Goal: Task Accomplishment & Management: Use online tool/utility

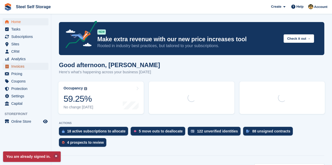
click at [16, 67] on span "Invoices" at bounding box center [26, 66] width 31 height 7
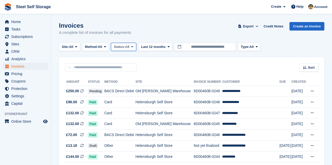
click at [129, 47] on span "All" at bounding box center [127, 46] width 4 height 5
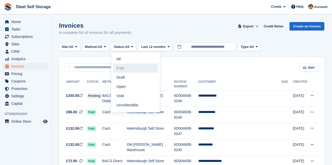
click at [124, 68] on link "Paid" at bounding box center [135, 68] width 45 height 9
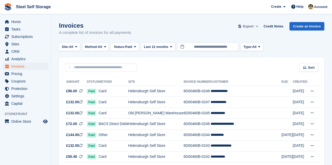
click at [251, 26] on span "Export" at bounding box center [248, 26] width 11 height 5
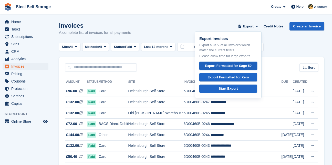
click at [232, 64] on div "Export Formatted for Sage 50" at bounding box center [228, 65] width 47 height 5
click at [227, 64] on div "Export Formatted for Sage 50" at bounding box center [228, 65] width 47 height 5
